Goal: Complete application form

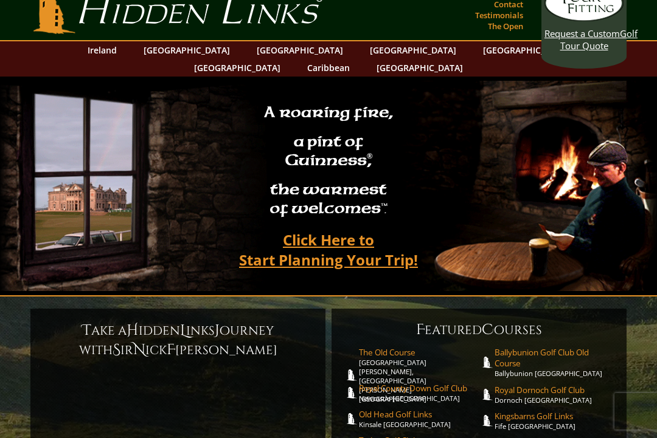
scroll to position [13, 0]
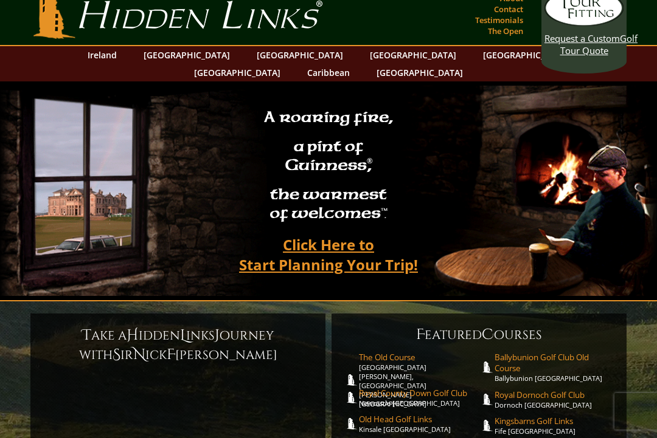
click at [342, 238] on link "Click Here to Start Planning Your Trip!" at bounding box center [328, 254] width 203 height 49
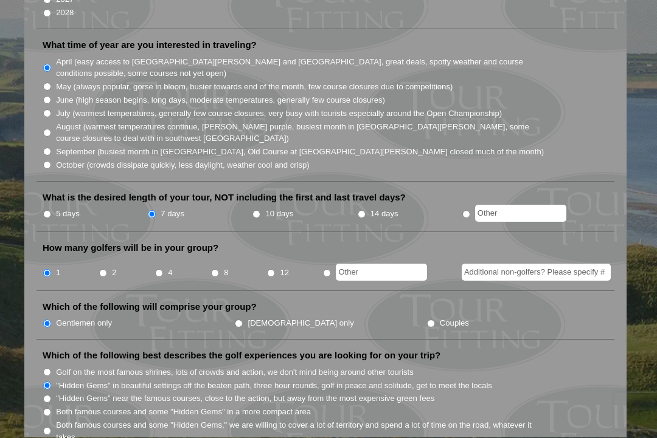
scroll to position [351, 0]
click at [530, 263] on input "Additional non-golfers? Please specify #" at bounding box center [536, 271] width 149 height 17
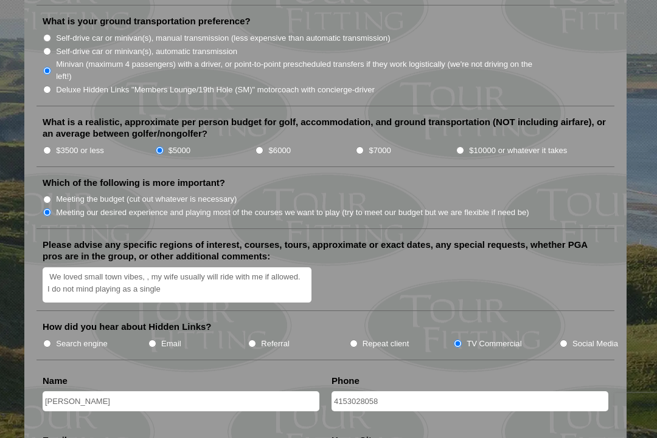
scroll to position [1340, 0]
type input "1"
click at [255, 117] on li "What is a realistic, approximate per person budget for golf, accommodation, and…" at bounding box center [325, 142] width 578 height 51
click at [158, 147] on input "$5000" at bounding box center [160, 151] width 8 height 8
click at [263, 147] on input "$6000" at bounding box center [259, 151] width 8 height 8
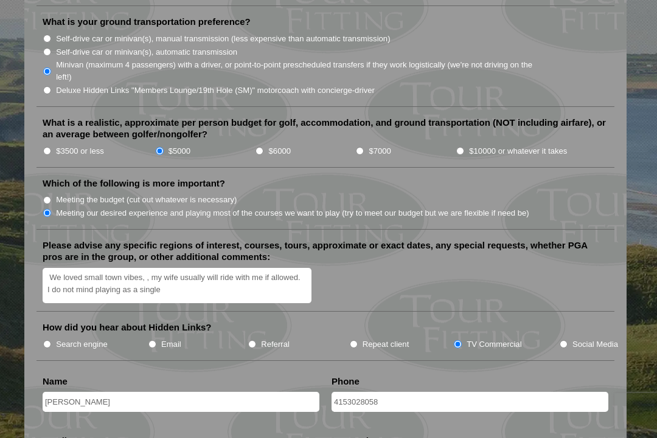
radio input "true"
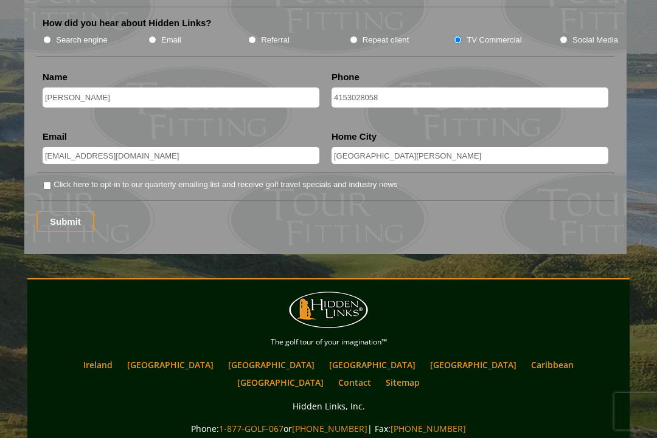
scroll to position [1650, 0]
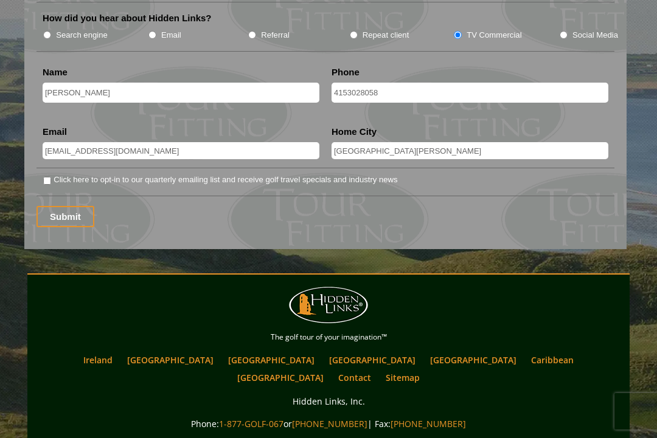
click at [83, 206] on input "Submit" at bounding box center [65, 216] width 58 height 21
click at [77, 206] on input "Submit" at bounding box center [65, 216] width 58 height 21
